Goal: Transaction & Acquisition: Subscribe to service/newsletter

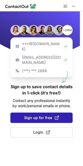
click at [48, 116] on span "Sign up for free" at bounding box center [41, 118] width 35 height 5
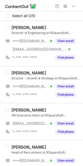
scroll to position [46, 0]
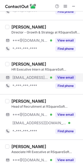
click at [60, 76] on button "View email" at bounding box center [65, 77] width 21 height 5
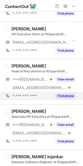
scroll to position [92, 0]
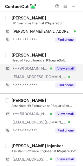
click at [64, 66] on button "View email" at bounding box center [65, 68] width 21 height 5
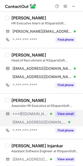
click at [62, 114] on button "View email" at bounding box center [65, 114] width 21 height 5
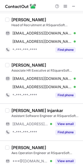
scroll to position [139, 0]
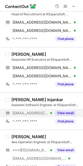
click at [65, 111] on button "View email" at bounding box center [65, 113] width 21 height 5
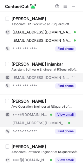
scroll to position [185, 0]
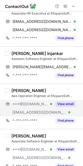
click at [64, 105] on button "View email" at bounding box center [65, 104] width 21 height 5
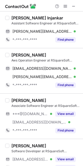
scroll to position [231, 0]
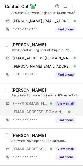
click at [63, 103] on button "View email" at bounding box center [65, 103] width 21 height 5
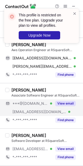
click at [62, 104] on button "View email" at bounding box center [65, 103] width 21 height 5
click at [76, 13] on span at bounding box center [75, 13] width 4 height 5
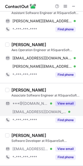
click at [65, 104] on button "View email" at bounding box center [65, 103] width 21 height 5
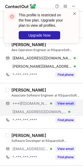
click at [74, 14] on span at bounding box center [75, 13] width 4 height 5
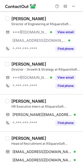
scroll to position [0, 0]
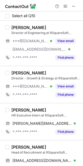
click at [15, 111] on div "Tisha Goyal" at bounding box center [28, 110] width 35 height 5
copy div "Tisha"
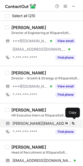
click at [53, 123] on span "tisha.goyal@rsquaresoft.com" at bounding box center [42, 123] width 60 height 5
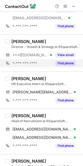
scroll to position [46, 0]
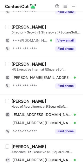
click at [19, 100] on div "Rahul Raut" at bounding box center [28, 101] width 35 height 5
copy div "Rahul"
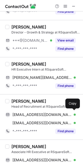
drag, startPoint x: 46, startPoint y: 114, endPoint x: 62, endPoint y: 106, distance: 18.2
click at [46, 114] on span "rahulraut27@gmail.com" at bounding box center [42, 115] width 60 height 5
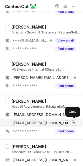
click at [44, 121] on span "rahul.raut@rsquaresoft.com" at bounding box center [42, 123] width 60 height 5
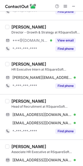
click at [18, 145] on div "Sneha Magar" at bounding box center [28, 146] width 35 height 5
copy div "Sneha"
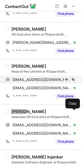
scroll to position [92, 0]
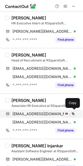
click at [40, 112] on span "snehamagar2001@gmail.com" at bounding box center [42, 114] width 60 height 5
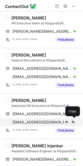
click at [41, 121] on span "sneha.magar@rsquaresoft.com" at bounding box center [42, 122] width 60 height 5
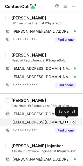
scroll to position [139, 0]
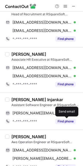
click at [19, 98] on div "Virag Injankar" at bounding box center [37, 99] width 52 height 5
copy div "Virag"
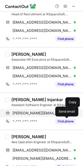
click at [44, 114] on span "virag.injankar@rsquaresoft.com" at bounding box center [42, 113] width 60 height 5
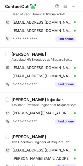
click at [14, 138] on div "Vivek Prakash" at bounding box center [28, 136] width 35 height 5
copy div "Vivek"
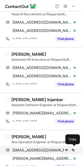
click at [28, 149] on span "v4vivek2611@gmail.com" at bounding box center [42, 150] width 60 height 5
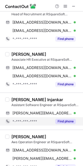
scroll to position [185, 0]
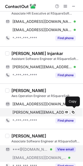
drag, startPoint x: 41, startPoint y: 113, endPoint x: 47, endPoint y: 110, distance: 5.9
click at [41, 113] on span "vivek.prakash@rsquaresoft.com" at bounding box center [42, 112] width 60 height 5
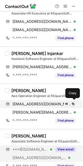
scroll to position [231, 0]
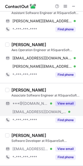
click at [62, 102] on button "View email" at bounding box center [65, 103] width 21 height 5
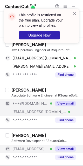
click at [64, 150] on button "View email" at bounding box center [65, 149] width 21 height 5
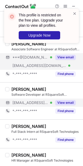
scroll to position [324, 0]
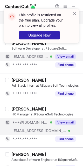
click at [60, 123] on button "View email" at bounding box center [65, 122] width 21 height 5
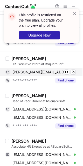
scroll to position [46, 0]
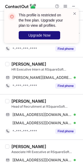
click at [45, 34] on span "Upgrade Now" at bounding box center [39, 35] width 22 height 4
